Goal: Task Accomplishment & Management: Manage account settings

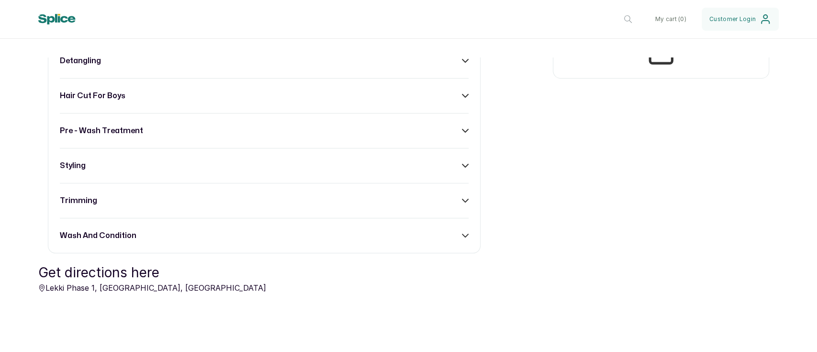
scroll to position [421, 0]
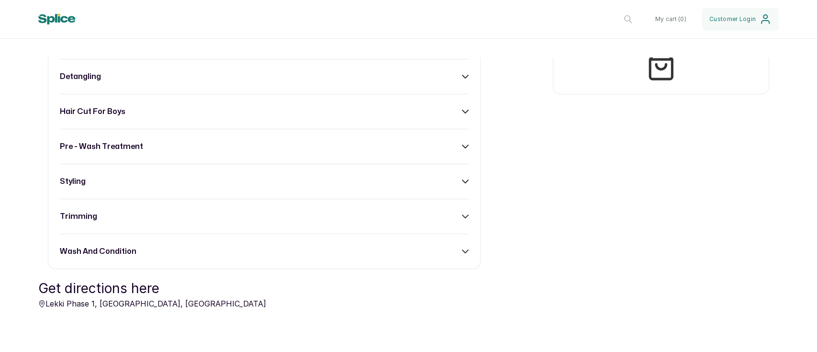
click at [456, 86] on div "blow dry detangling hair cut for boys pre - wash treatment styling trimming was…" at bounding box center [264, 146] width 433 height 245
click at [456, 82] on div "blow dry detangling hair cut for boys pre - wash treatment styling trimming was…" at bounding box center [264, 146] width 433 height 245
click at [462, 78] on icon at bounding box center [465, 76] width 7 height 7
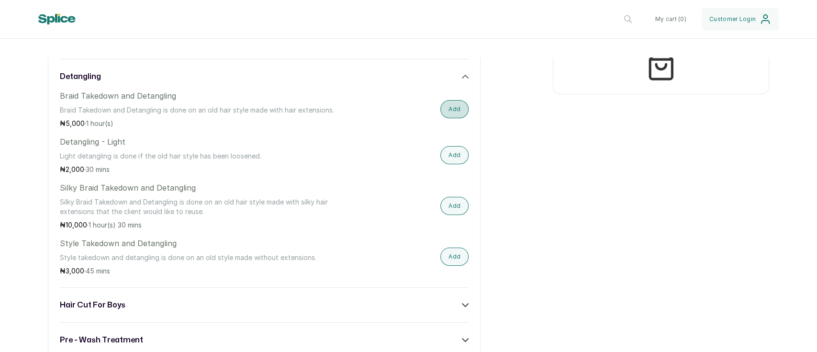
click at [456, 109] on button "Add" at bounding box center [454, 109] width 28 height 18
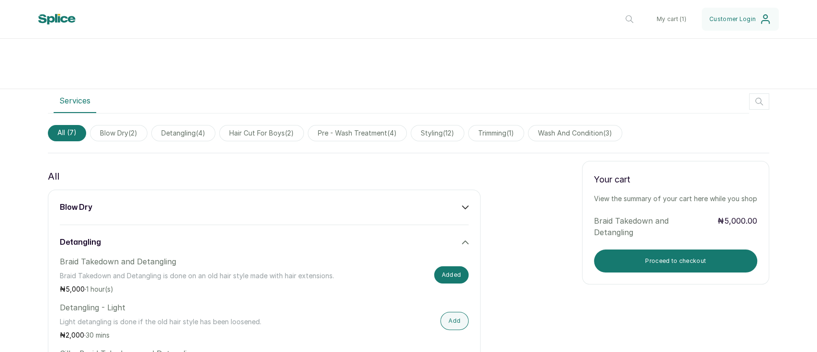
scroll to position [250, 0]
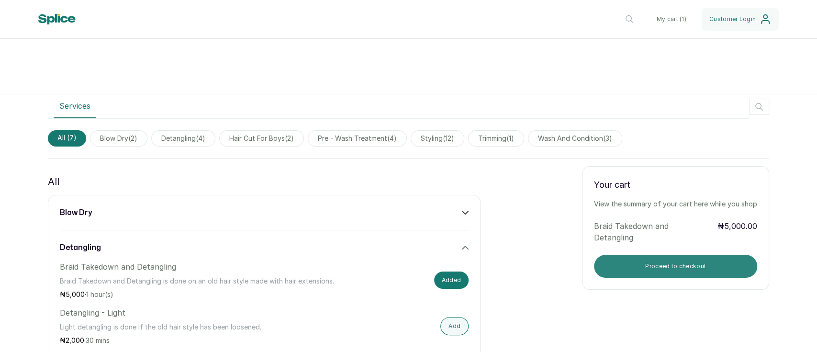
click at [688, 260] on button "Proceed to checkout" at bounding box center [675, 266] width 163 height 23
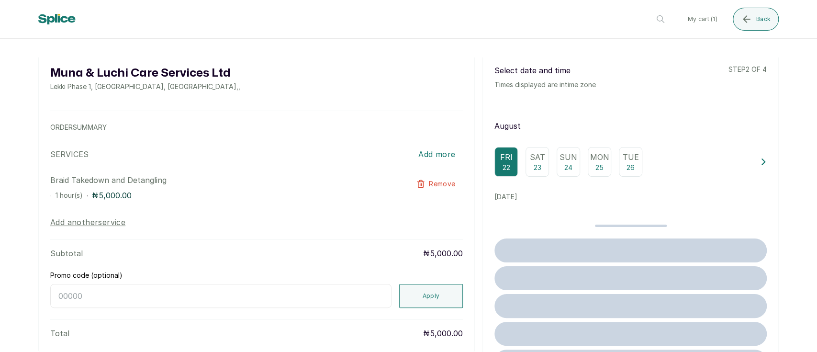
scroll to position [0, 0]
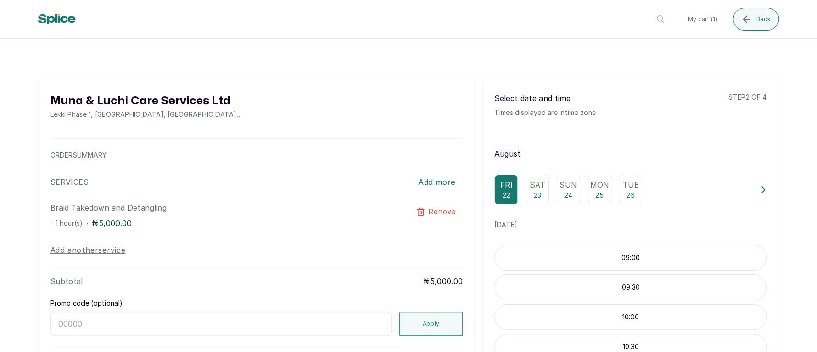
click at [534, 193] on p "23" at bounding box center [538, 196] width 8 height 10
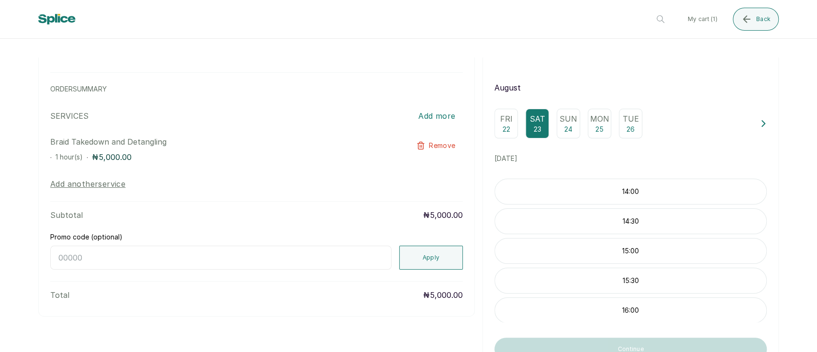
scroll to position [66, 0]
click at [644, 197] on p "14:00" at bounding box center [630, 192] width 271 height 10
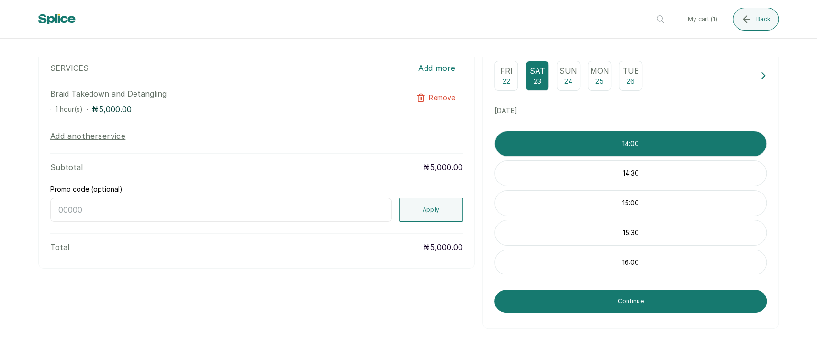
scroll to position [114, 0]
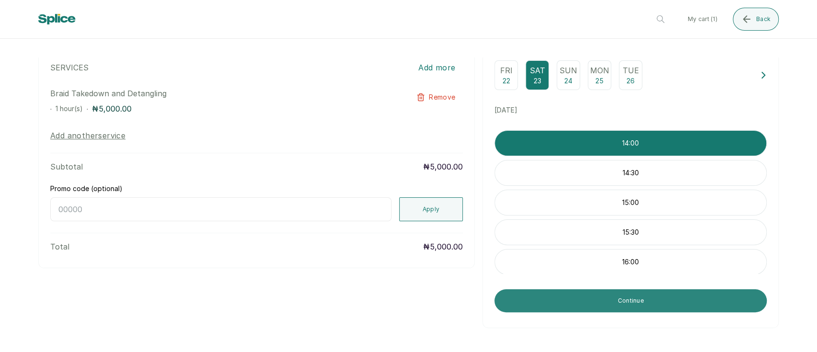
click at [593, 312] on button "Continue" at bounding box center [631, 300] width 272 height 23
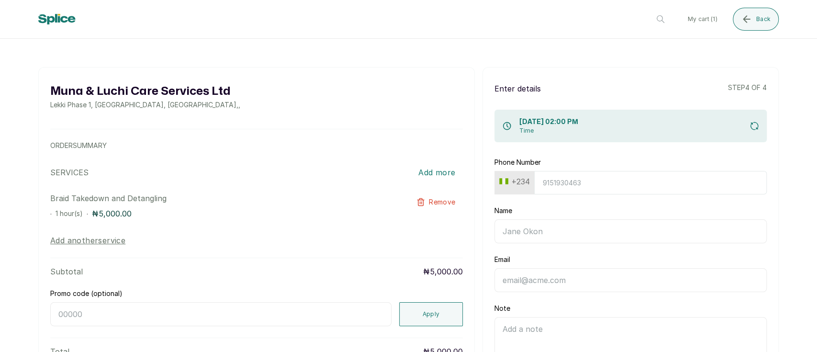
scroll to position [0, 0]
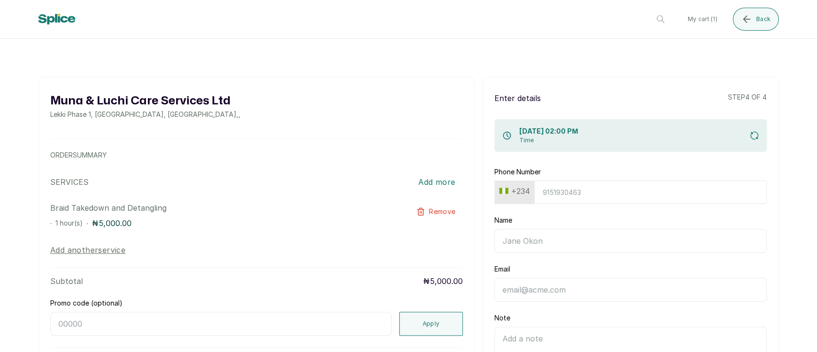
click at [567, 195] on input "Phone Number" at bounding box center [650, 191] width 233 height 23
type input "8185244864"
click at [527, 246] on input "Name" at bounding box center [631, 241] width 272 height 24
type input "Emma Madu"
click at [554, 289] on input "Email" at bounding box center [631, 290] width 272 height 24
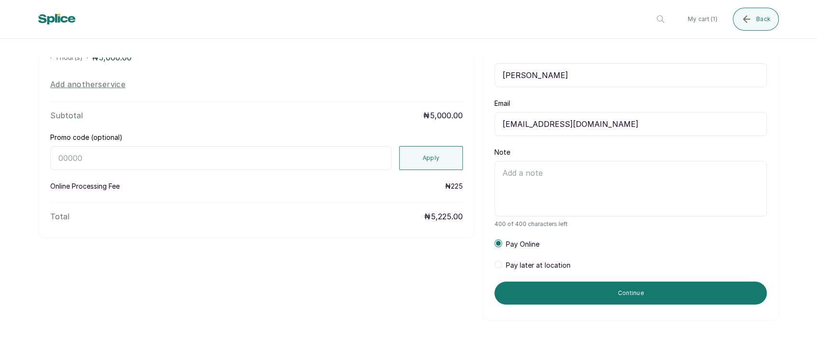
scroll to position [168, 0]
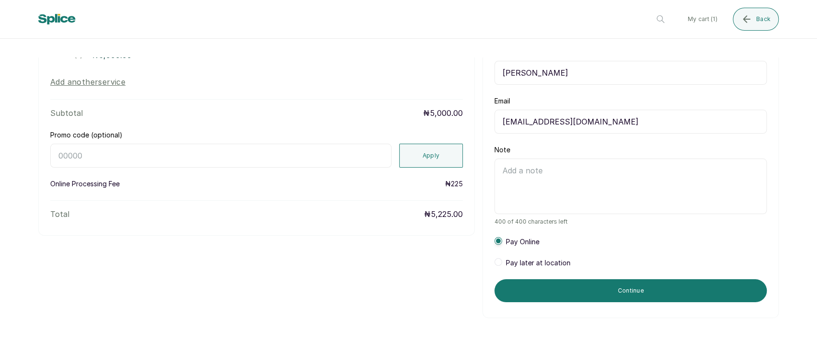
type input "oemadubuike@gmail.com"
click at [596, 180] on textarea "Note" at bounding box center [631, 186] width 272 height 56
type textarea "I am a man"
click at [495, 264] on span at bounding box center [499, 262] width 8 height 8
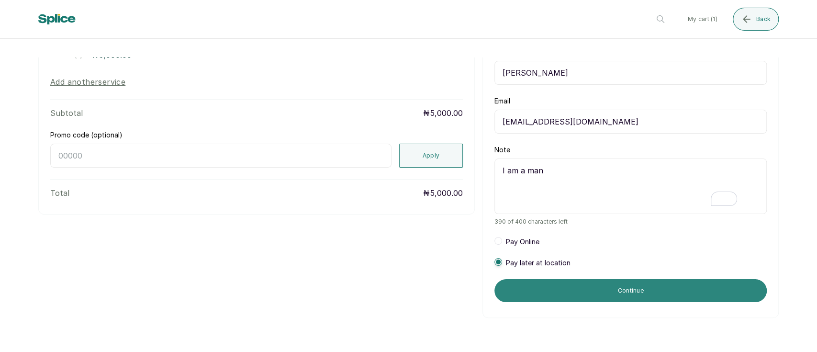
click at [553, 293] on button "Continue" at bounding box center [631, 290] width 272 height 23
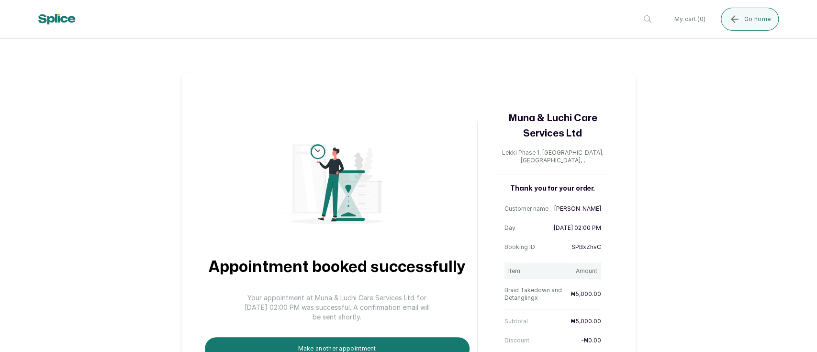
scroll to position [50, 0]
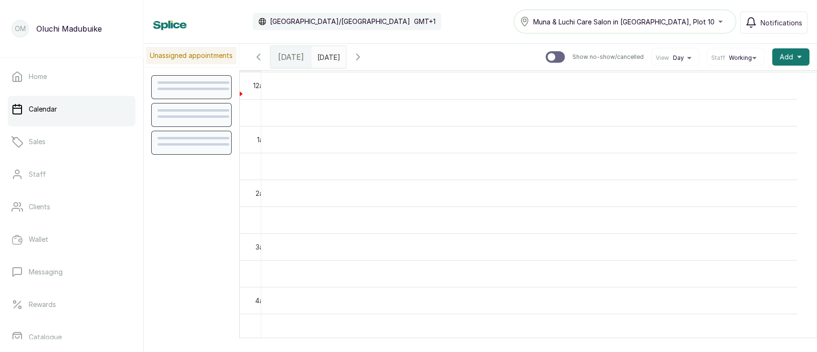
scroll to position [322, 0]
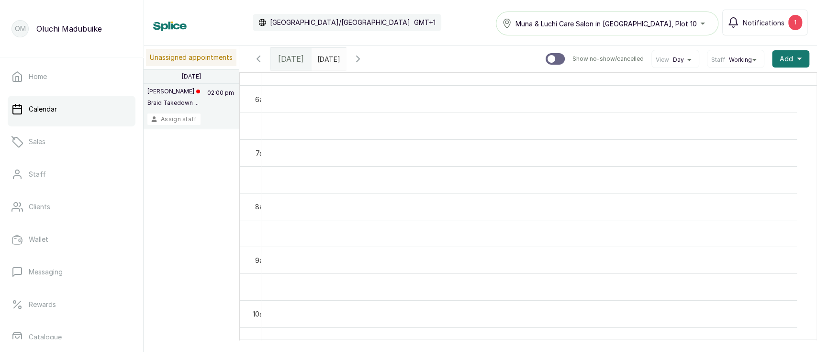
click at [184, 120] on button "Assign staff" at bounding box center [173, 118] width 53 height 11
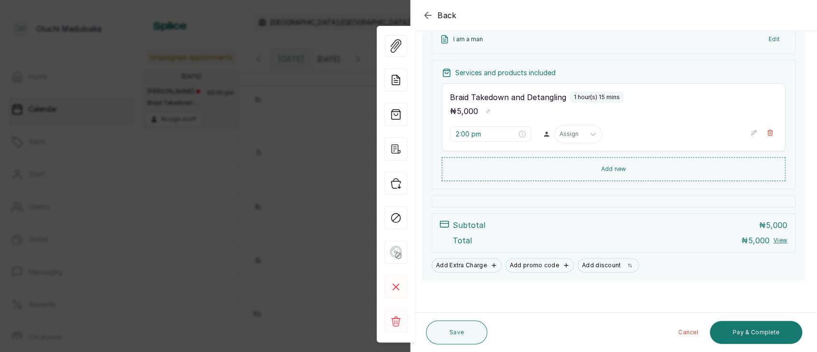
scroll to position [150, 0]
click at [576, 139] on div "Assign" at bounding box center [570, 134] width 30 height 12
click at [576, 161] on div "Oluchi Madubuike" at bounding box center [573, 157] width 96 height 18
click at [468, 335] on button "Save" at bounding box center [456, 332] width 61 height 24
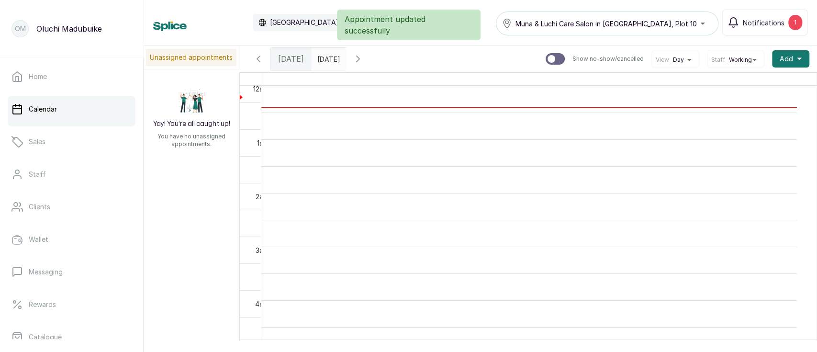
scroll to position [0, 0]
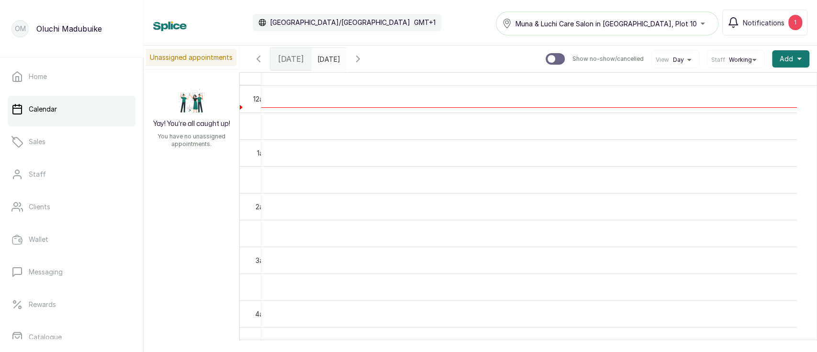
click at [360, 62] on icon "button" at bounding box center [358, 59] width 3 height 6
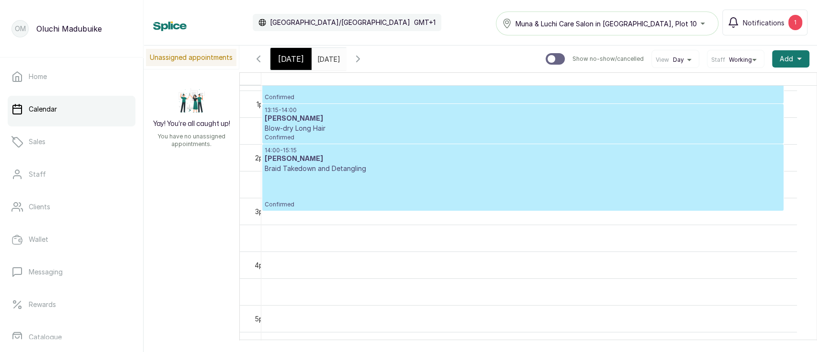
scroll to position [678, 0]
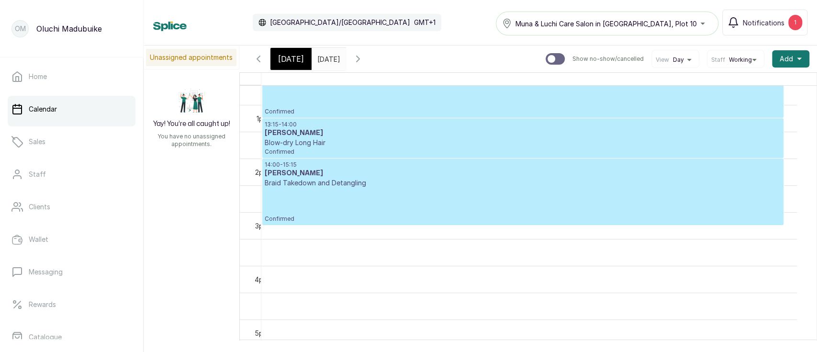
click at [666, 192] on div "14:00 - 15:15 Emma Madu Braid Takedown and Detangling Confirmed" at bounding box center [523, 192] width 517 height 62
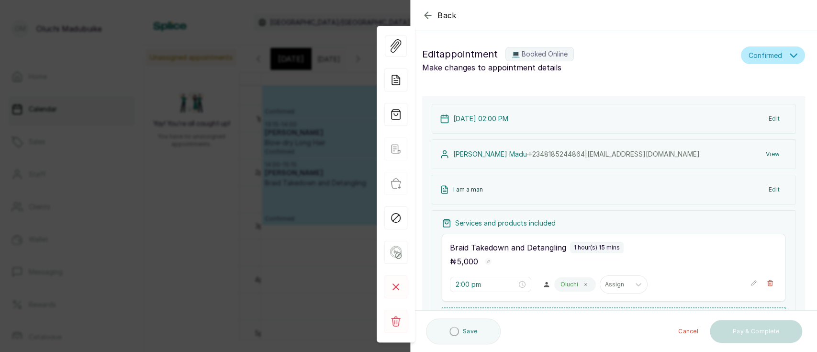
click at [749, 56] on span "Confirmed" at bounding box center [766, 55] width 34 height 10
click at [674, 57] on h1 "Edit appointment 💻 Booked Online" at bounding box center [579, 53] width 315 height 15
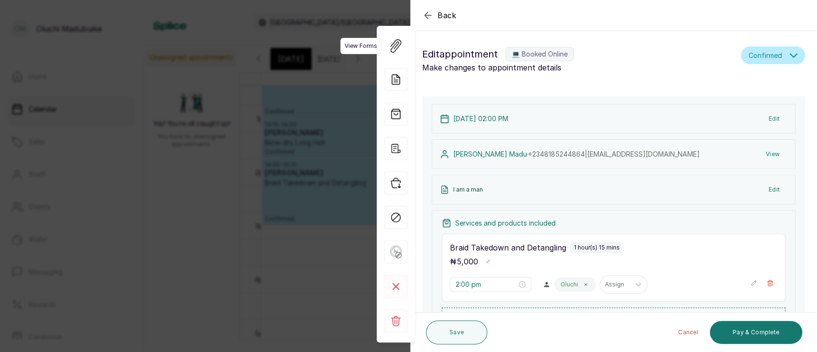
click at [397, 55] on button "Show no-show/cancelled" at bounding box center [395, 45] width 21 height 21
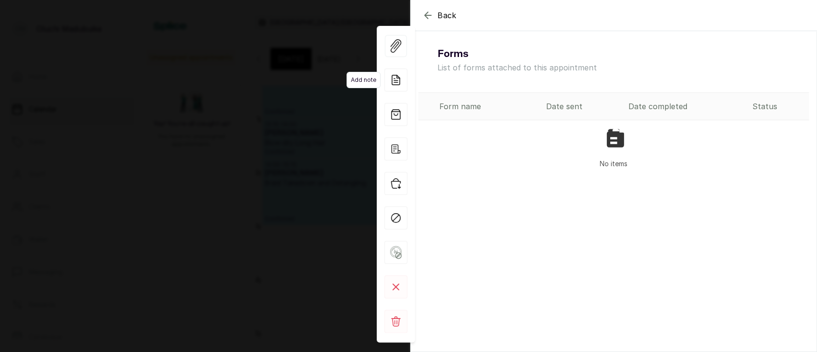
click at [395, 82] on icon at bounding box center [397, 78] width 6 height 7
click at [395, 116] on icon "button" at bounding box center [395, 114] width 23 height 23
click at [395, 149] on icon "button" at bounding box center [395, 148] width 23 height 23
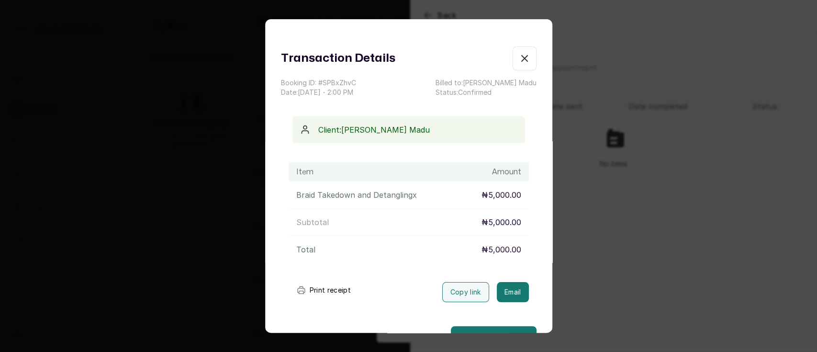
scroll to position [27, 0]
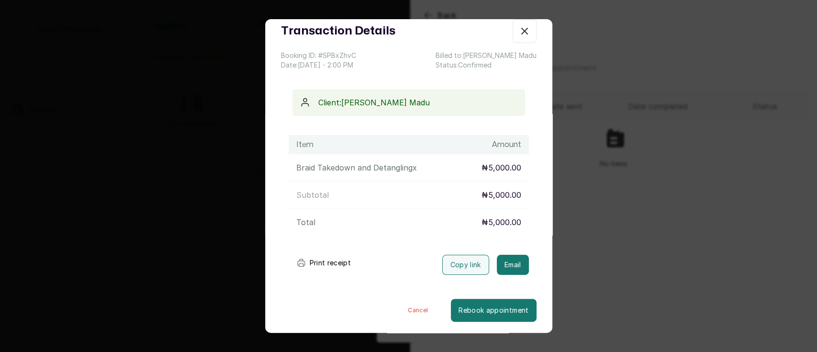
click at [519, 31] on icon "button" at bounding box center [524, 30] width 11 height 11
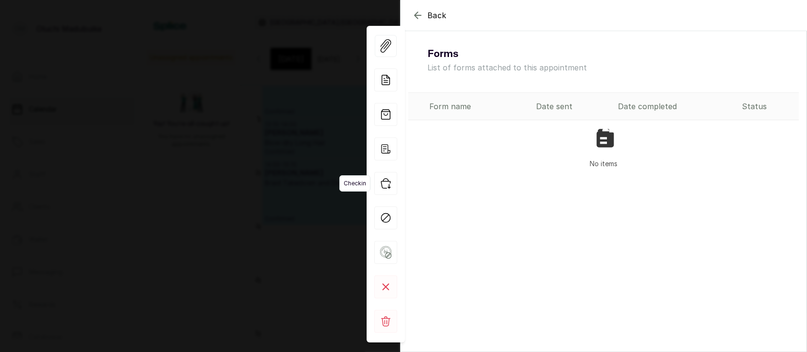
click at [390, 182] on icon "button" at bounding box center [385, 184] width 9 height 10
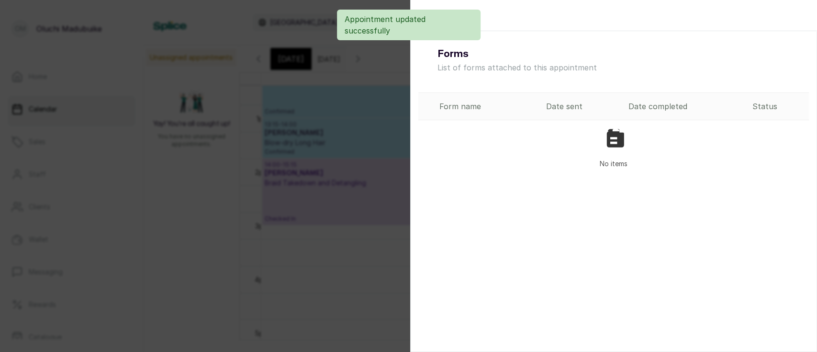
click at [352, 259] on div "Back Back Forms List of forms attached to this appointment Form name Date sent …" at bounding box center [408, 176] width 817 height 352
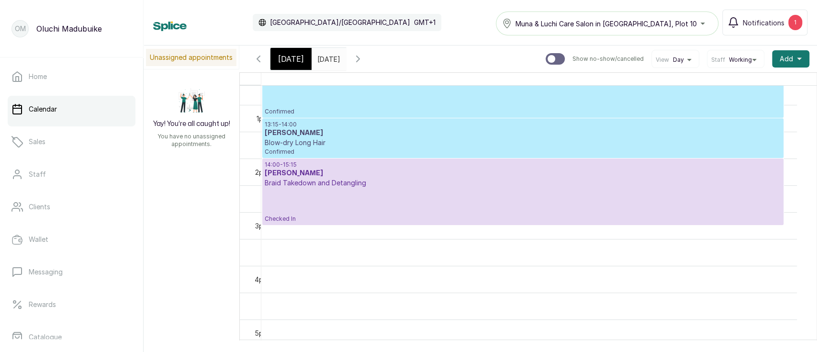
click at [359, 209] on div "14:00 - 15:15 Emma Madu Braid Takedown and Detangling Checked In" at bounding box center [523, 192] width 517 height 62
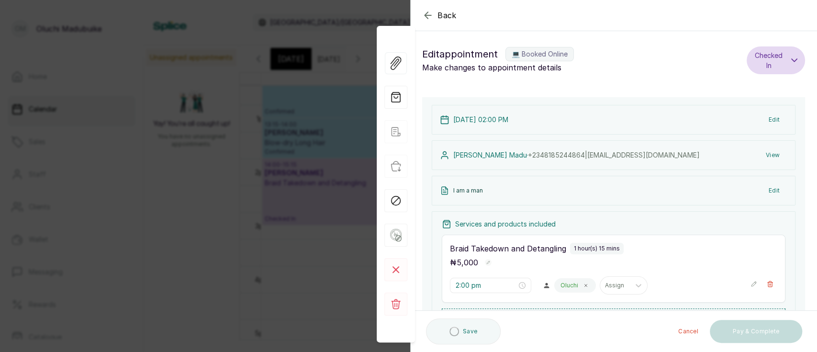
click at [747, 61] on button "Checked In" at bounding box center [776, 60] width 58 height 28
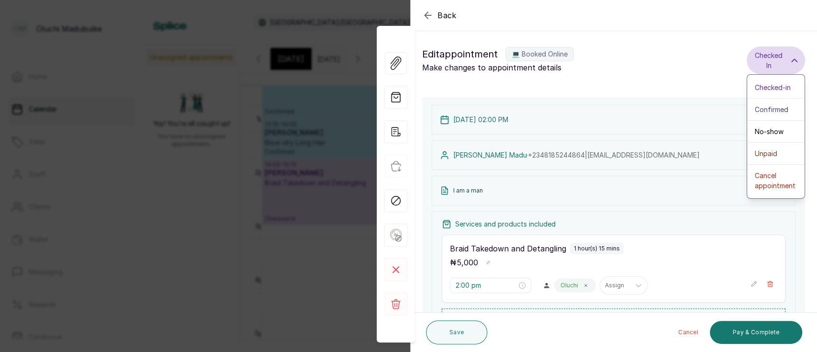
click at [747, 61] on button "Checked In" at bounding box center [776, 60] width 58 height 28
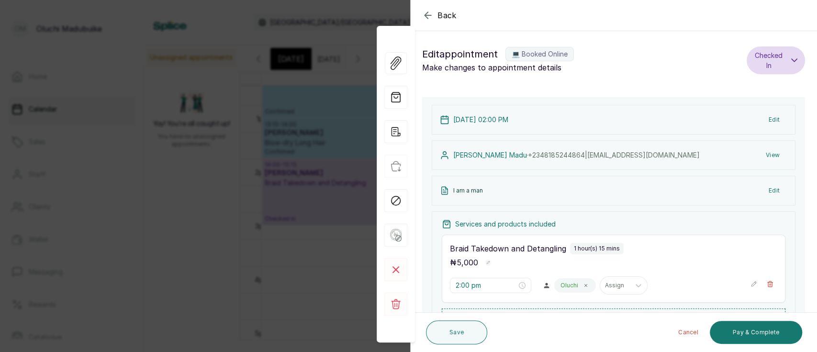
click at [747, 61] on button "Checked In" at bounding box center [776, 60] width 58 height 28
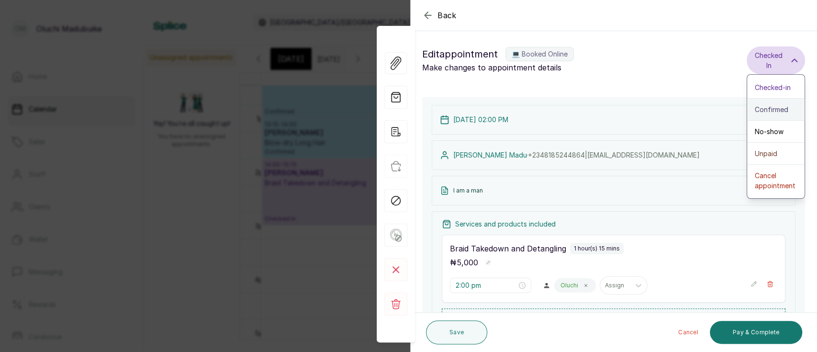
click at [766, 108] on span "Confirmed" at bounding box center [772, 109] width 34 height 10
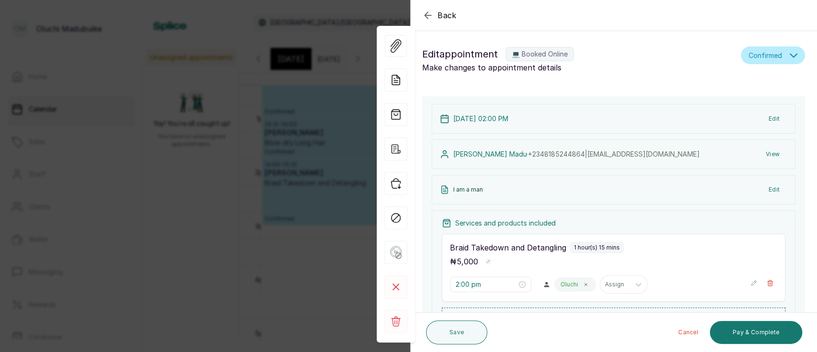
click at [383, 320] on div "View Forms Add note Add services and products View receipt Checkin Mark as no s…" at bounding box center [396, 184] width 38 height 344
click at [396, 323] on rect at bounding box center [395, 321] width 23 height 23
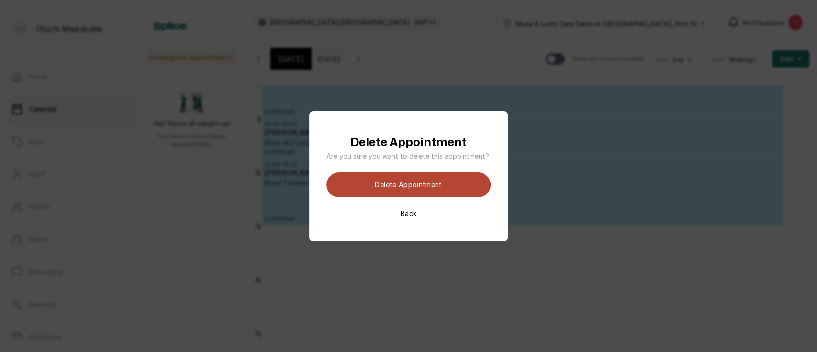
click at [379, 187] on button "Delete appointment" at bounding box center [409, 184] width 164 height 25
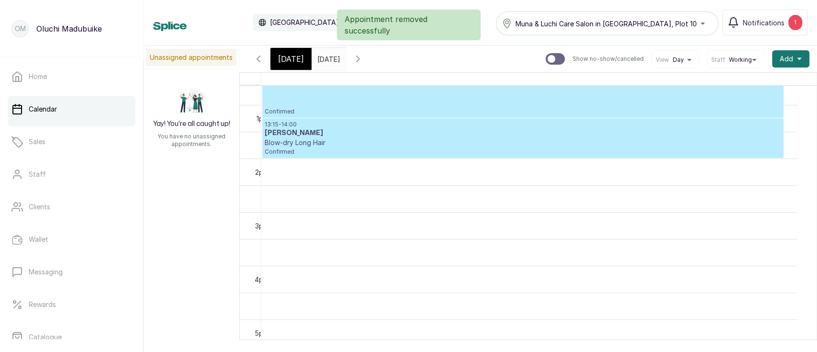
click at [375, 153] on span "Confirmed" at bounding box center [523, 152] width 517 height 8
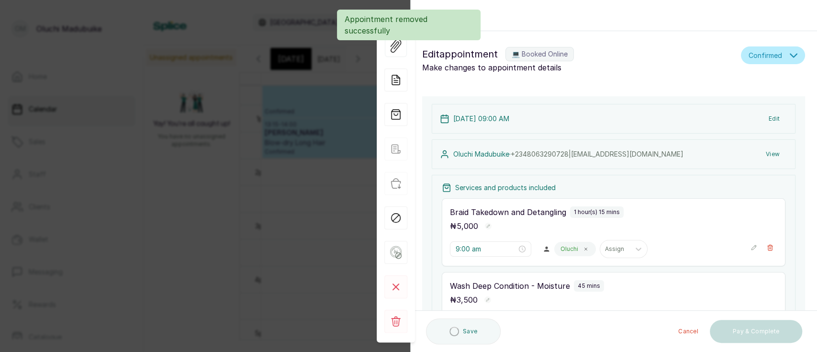
type input "9:00 am"
click at [402, 328] on rect at bounding box center [395, 321] width 23 height 23
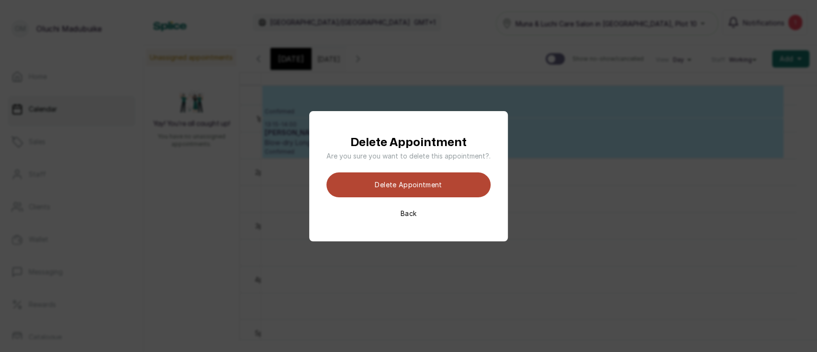
click at [410, 191] on button "Delete appointment" at bounding box center [409, 184] width 164 height 25
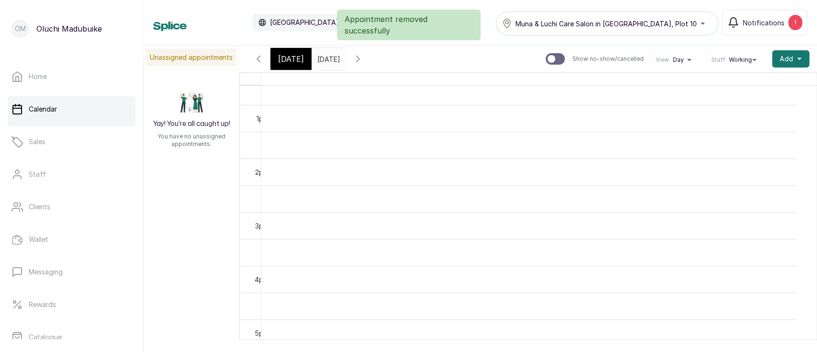
click at [756, 25] on div "Appointment removed successfully" at bounding box center [408, 25] width 817 height 31
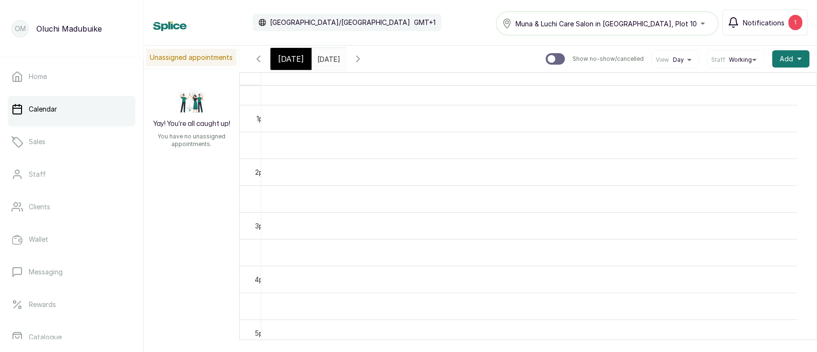
click at [786, 25] on button "Notifications 1" at bounding box center [764, 23] width 85 height 26
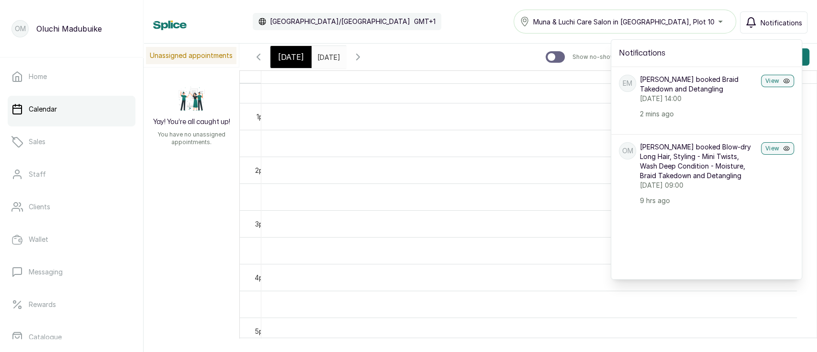
click at [787, 87] on div "EM Emma Madu booked Braid Takedown and Detangling Saturday, 23 August 2025, 14:…" at bounding box center [706, 97] width 191 height 60
click at [787, 75] on button "View" at bounding box center [777, 81] width 33 height 12
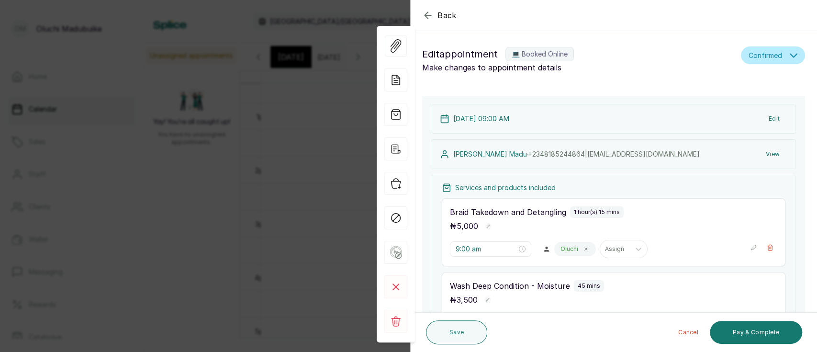
type input "2:00 pm"
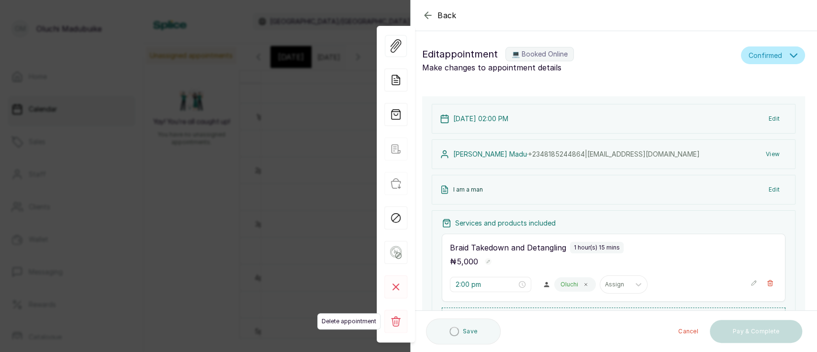
click at [392, 323] on rect at bounding box center [395, 321] width 23 height 23
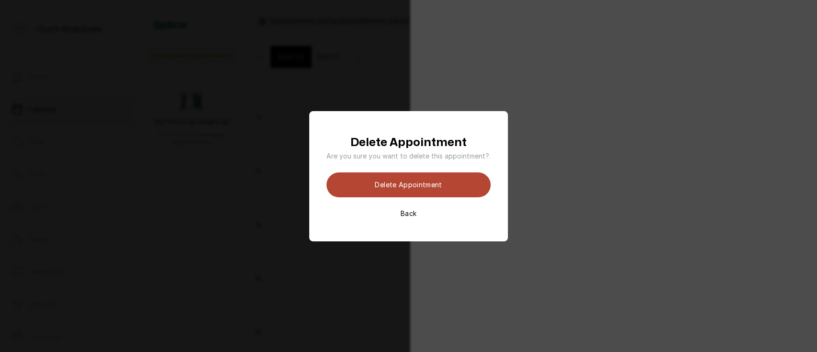
click at [398, 187] on button "Delete appointment" at bounding box center [409, 184] width 164 height 25
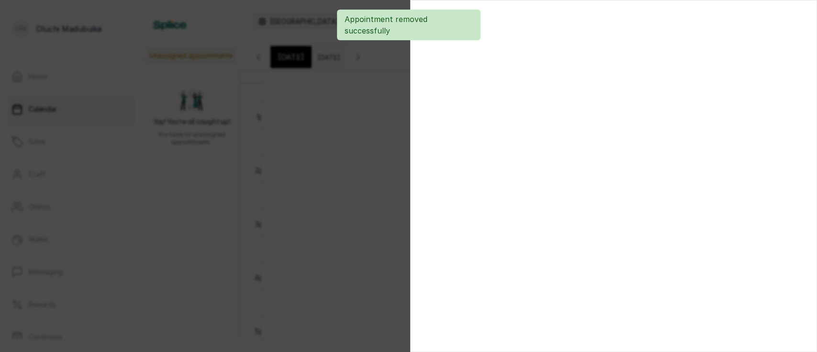
click at [398, 187] on div at bounding box center [408, 176] width 817 height 352
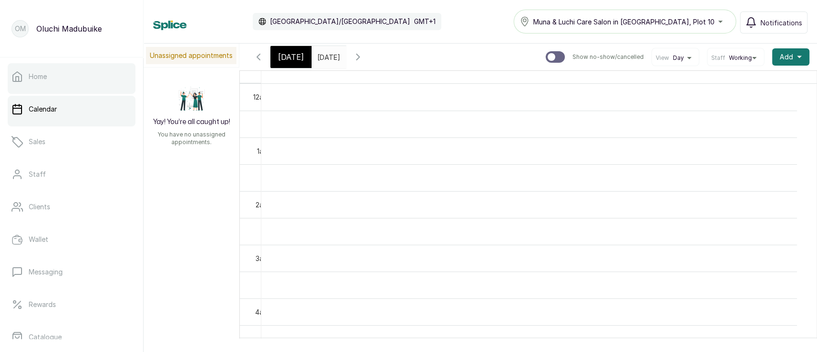
click at [34, 72] on p "Home" at bounding box center [38, 77] width 18 height 10
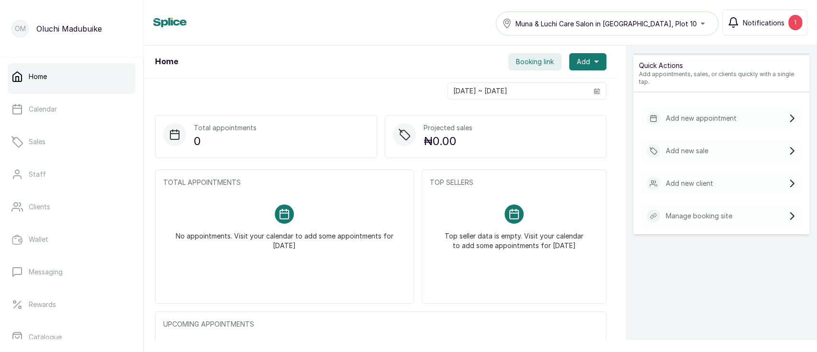
click at [769, 24] on span "Notifications" at bounding box center [764, 23] width 42 height 10
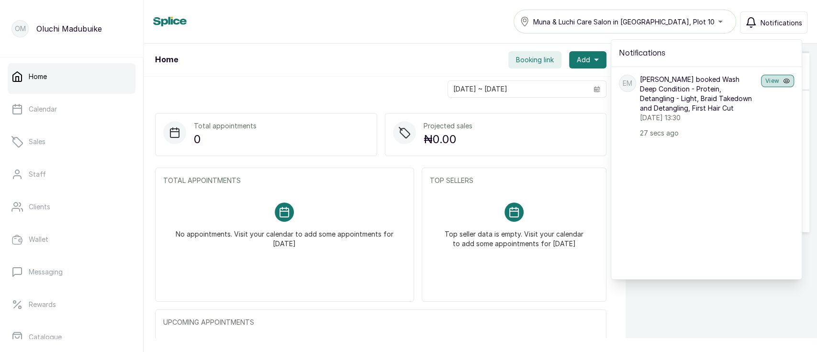
click at [773, 79] on button "View" at bounding box center [777, 81] width 33 height 12
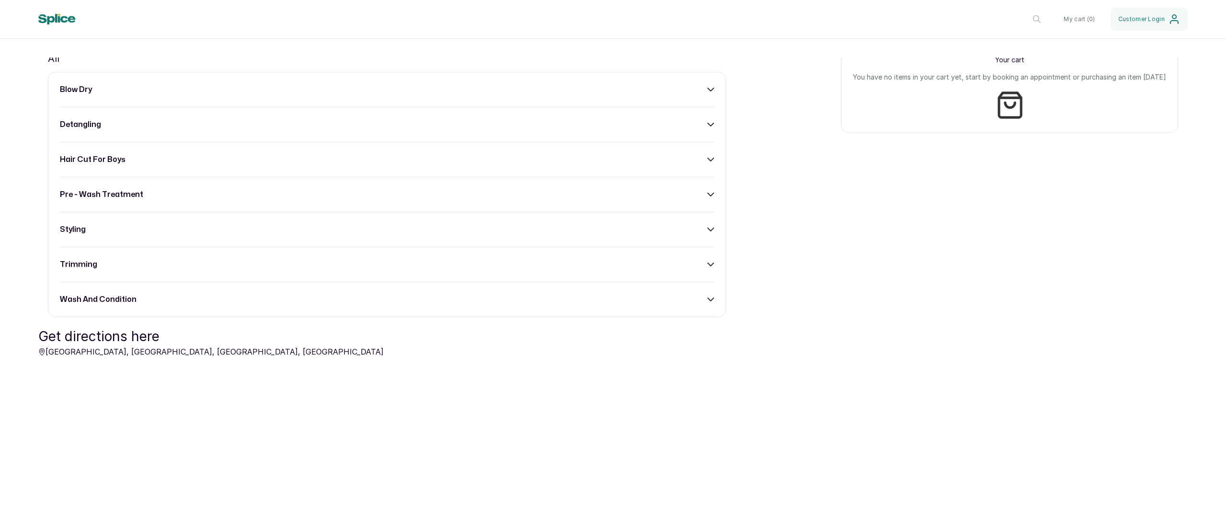
scroll to position [445, 0]
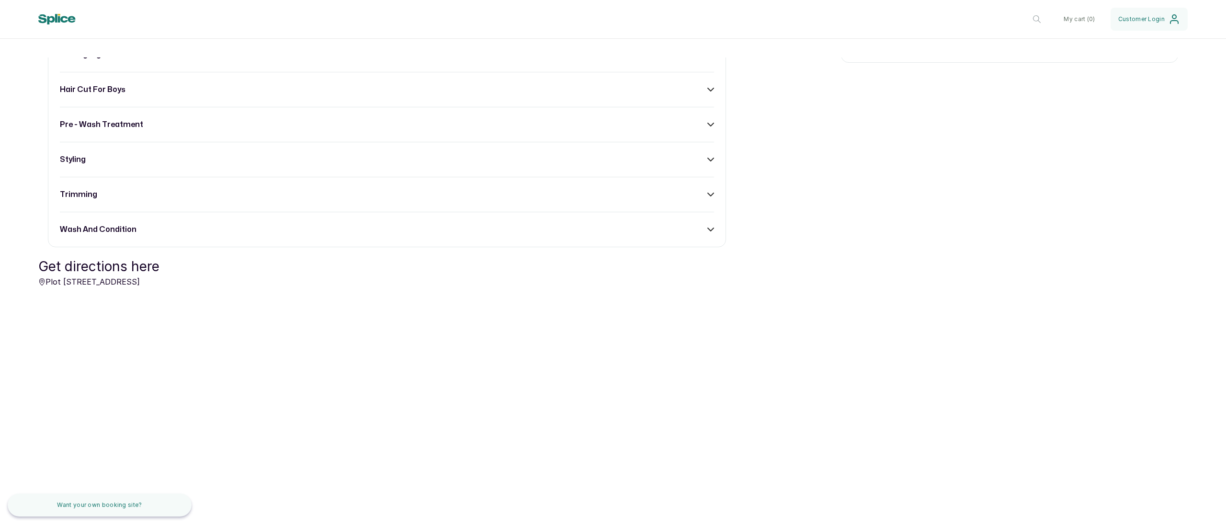
scroll to position [445, 0]
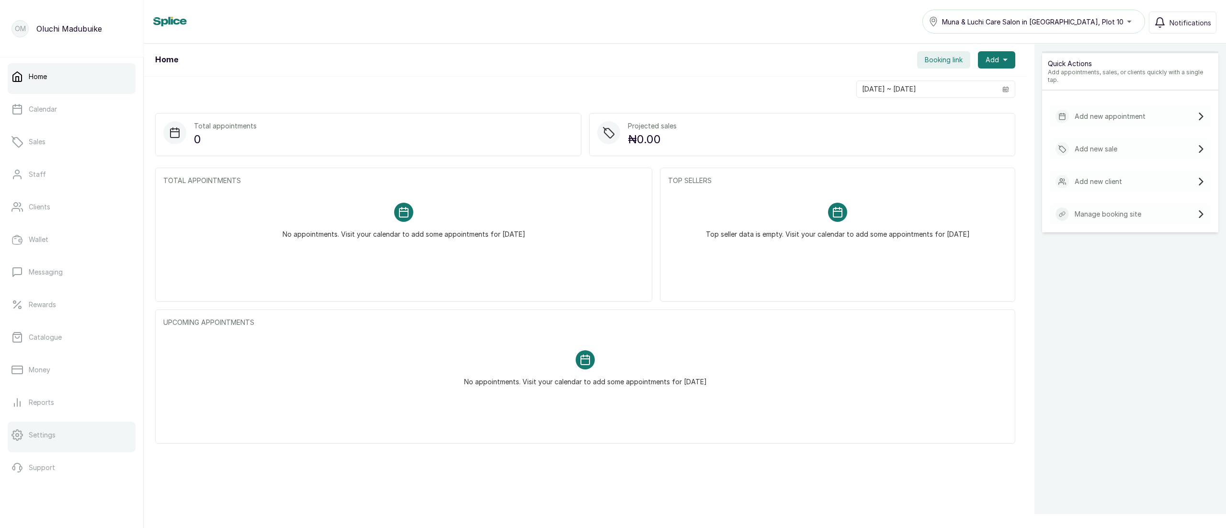
click at [70, 424] on link "Settings" at bounding box center [72, 434] width 128 height 27
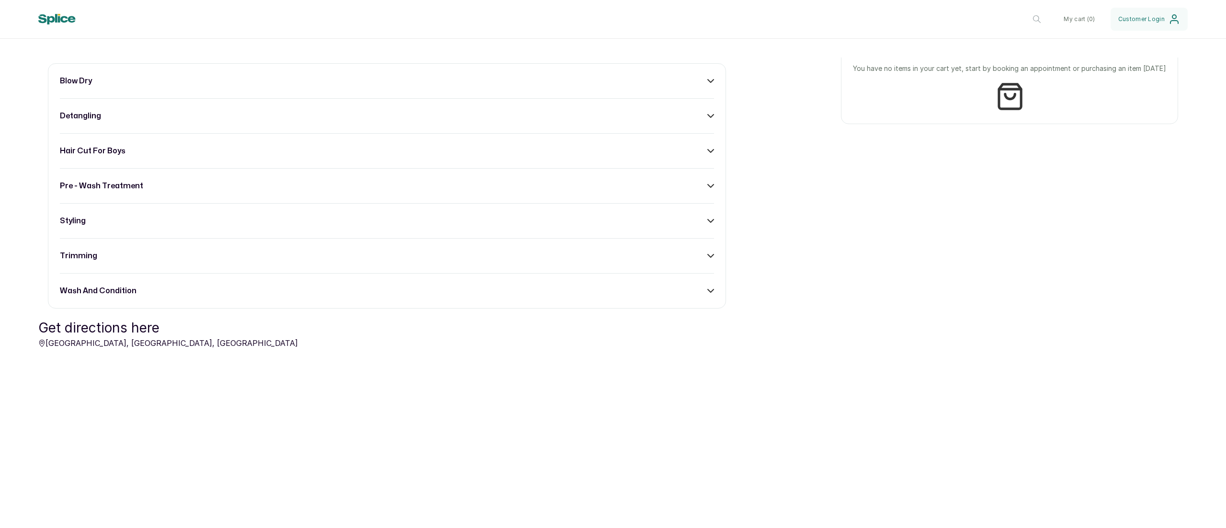
scroll to position [445, 0]
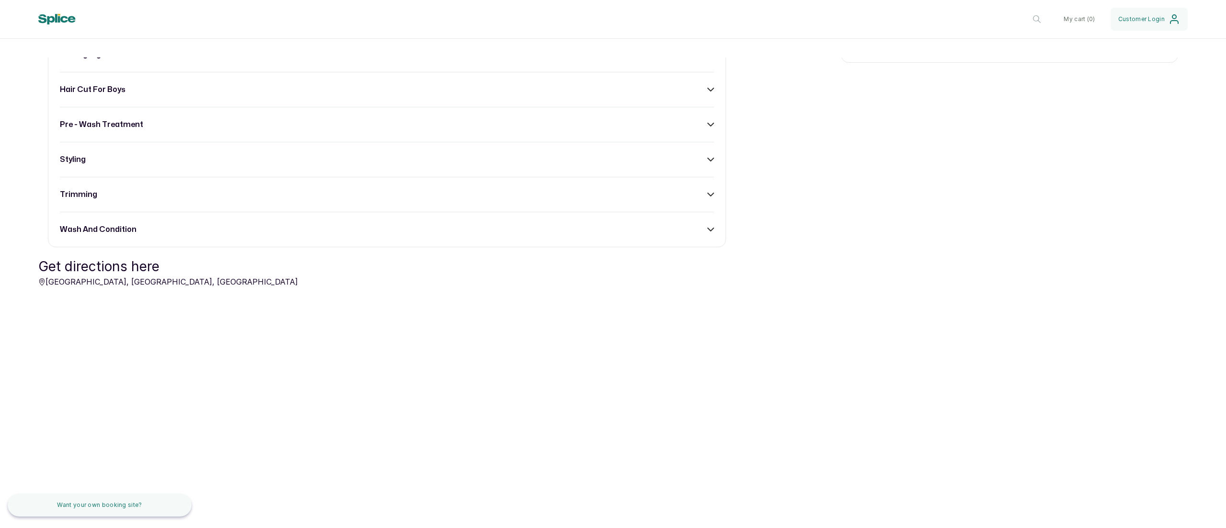
click at [582, 442] on div "Get directions here [GEOGRAPHIC_DATA], [GEOGRAPHIC_DATA], [GEOGRAPHIC_DATA]" at bounding box center [612, 364] width 1187 height 215
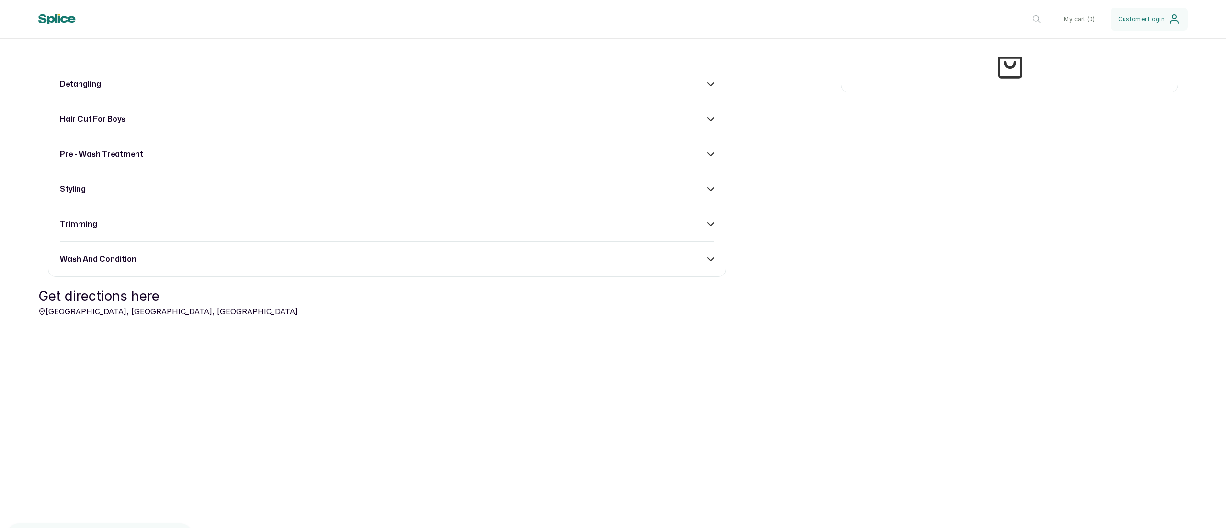
scroll to position [445, 0]
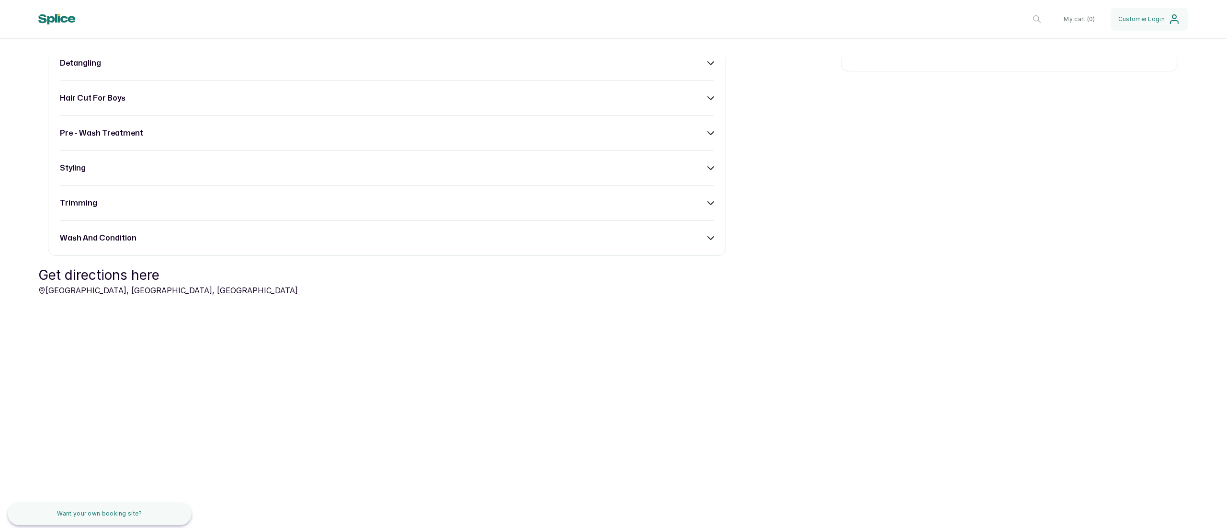
scroll to position [445, 0]
